Goal: Transaction & Acquisition: Purchase product/service

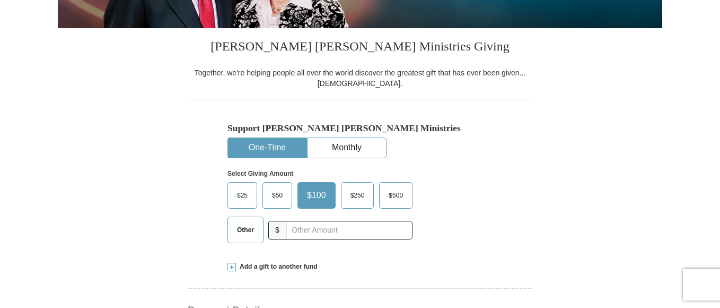
scroll to position [302, 0]
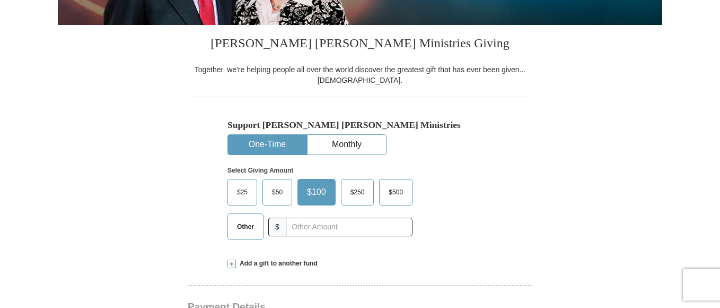
click at [244, 218] on span "Other" at bounding box center [246, 226] width 28 height 16
click at [0, 0] on input "Other" at bounding box center [0, 0] width 0 height 0
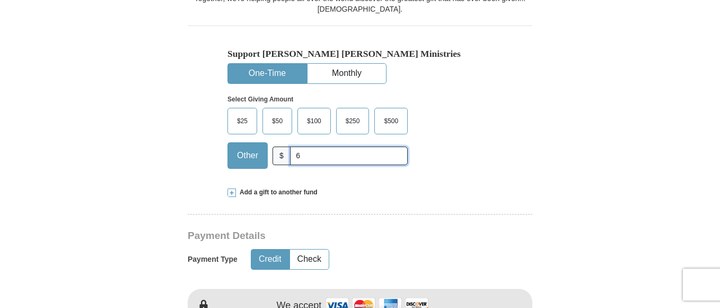
scroll to position [386, 0]
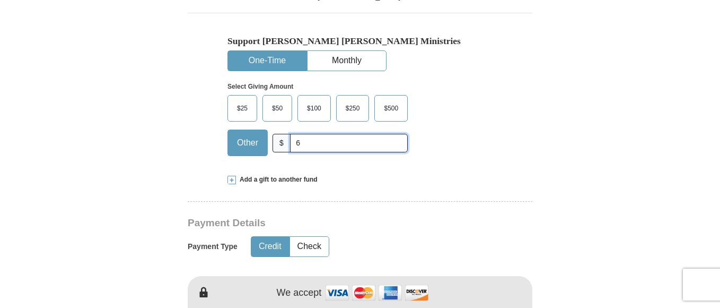
type input "6"
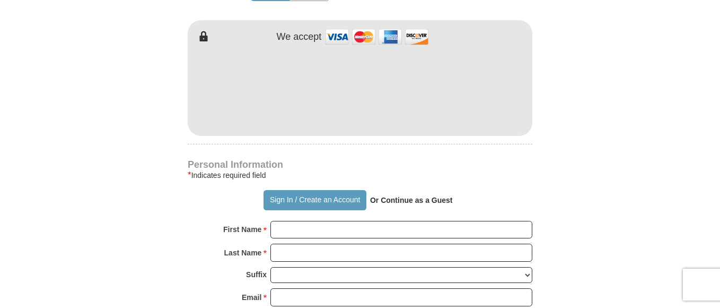
scroll to position [676, 0]
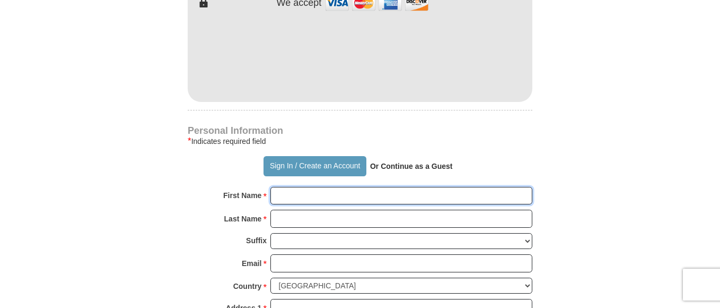
click at [506, 187] on input "First Name *" at bounding box center [401, 196] width 262 height 18
type input "М"
type input "V"
type input "[PERSON_NAME]"
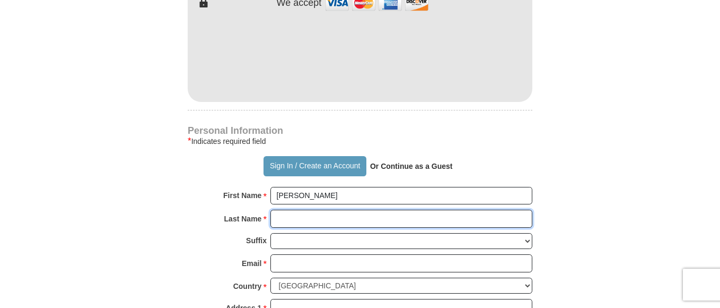
click at [329, 209] on input "Last Name *" at bounding box center [401, 218] width 262 height 18
type input "Vorobyeva"
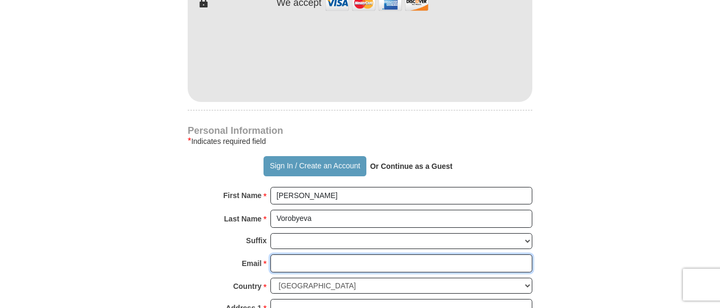
click at [327, 254] on input "Email *" at bounding box center [401, 263] width 262 height 18
type input "[EMAIL_ADDRESS][DOMAIN_NAME]"
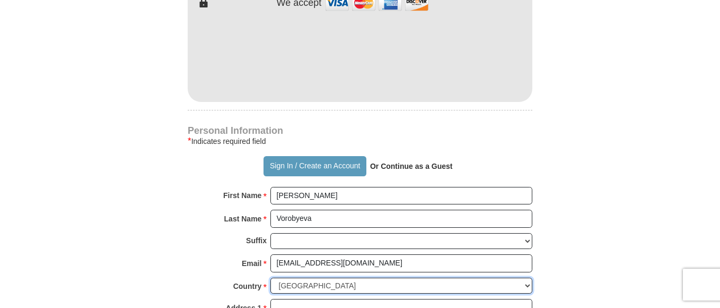
click at [334, 277] on select "[GEOGRAPHIC_DATA] [GEOGRAPHIC_DATA] [GEOGRAPHIC_DATA] [GEOGRAPHIC_DATA] [GEOGRA…" at bounding box center [401, 285] width 262 height 16
select select "BY"
click at [270, 277] on select "[GEOGRAPHIC_DATA] [GEOGRAPHIC_DATA] [GEOGRAPHIC_DATA] [GEOGRAPHIC_DATA] [GEOGRA…" at bounding box center [401, 285] width 262 height 16
click at [293, 299] on input "Address 1 *" at bounding box center [401, 308] width 262 height 18
type input "[GEOGRAPHIC_DATA],[PERSON_NAME] ,[GEOGRAPHIC_DATA] 9/24"
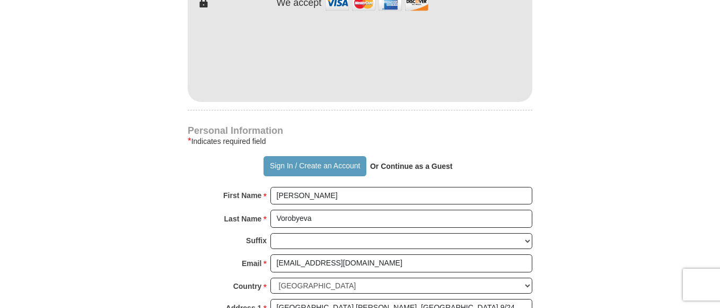
type input "[PERSON_NAME]"
type input "[GEOGRAPHIC_DATA]"
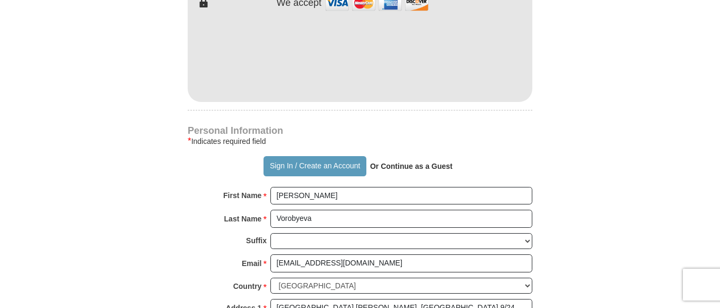
type input "222827"
type input "80292041187"
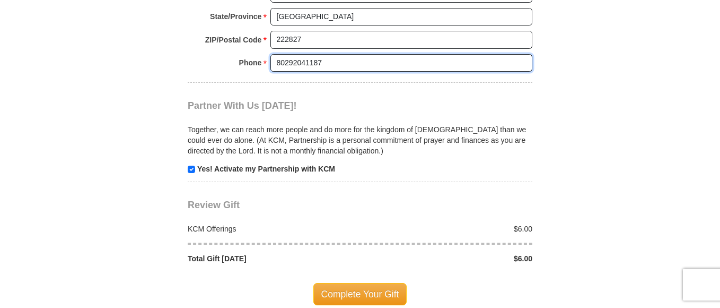
scroll to position [1039, 0]
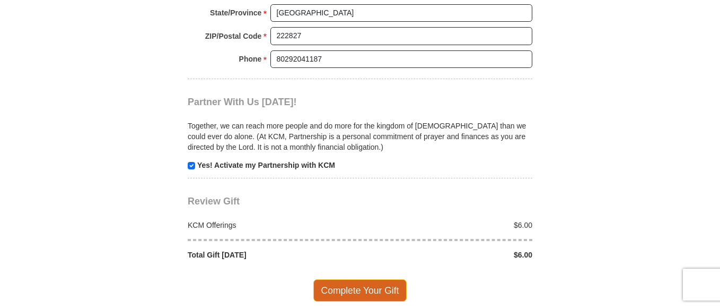
click at [393, 279] on span "Complete Your Gift" at bounding box center [360, 290] width 94 height 22
